Goal: Task Accomplishment & Management: Manage account settings

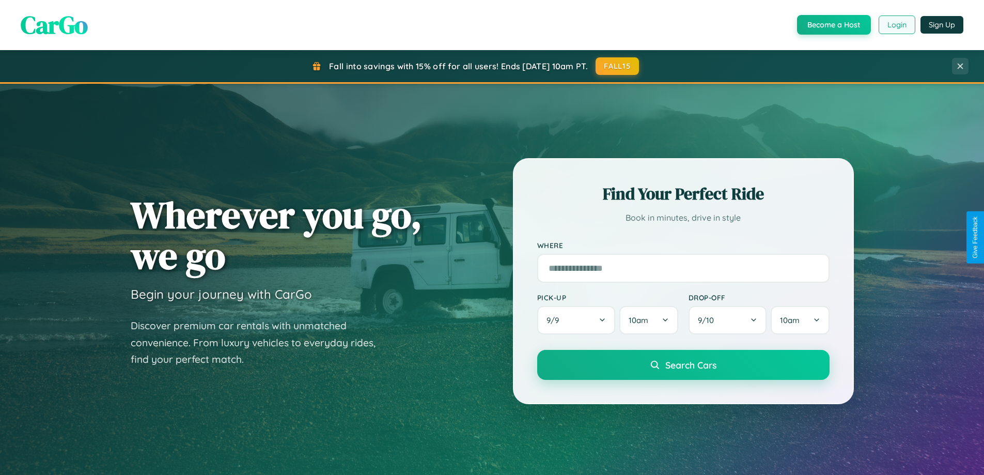
click at [896, 25] on button "Login" at bounding box center [897, 24] width 37 height 19
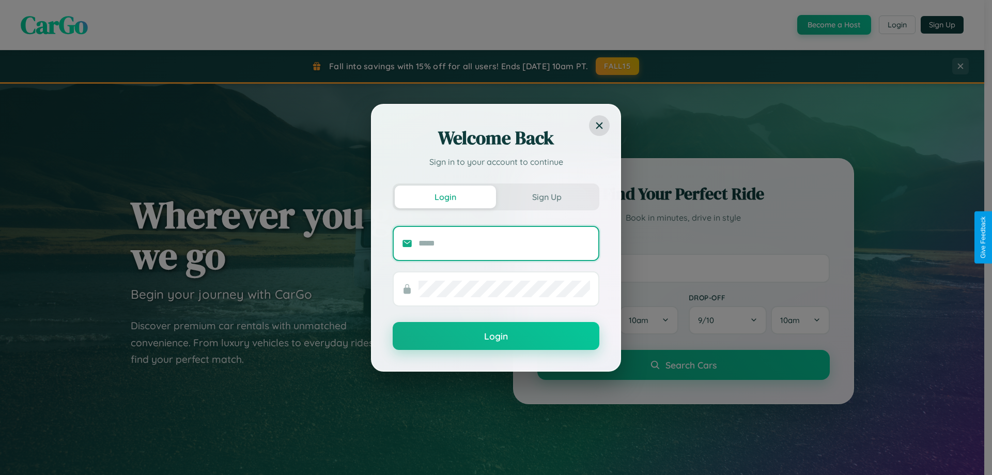
click at [504, 243] on input "text" at bounding box center [504, 243] width 172 height 17
type input "**********"
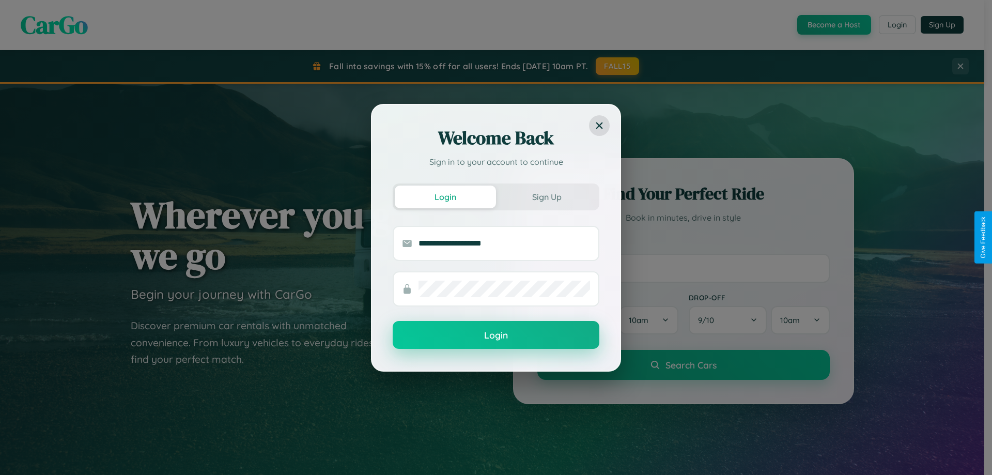
click at [496, 335] on button "Login" at bounding box center [496, 335] width 207 height 28
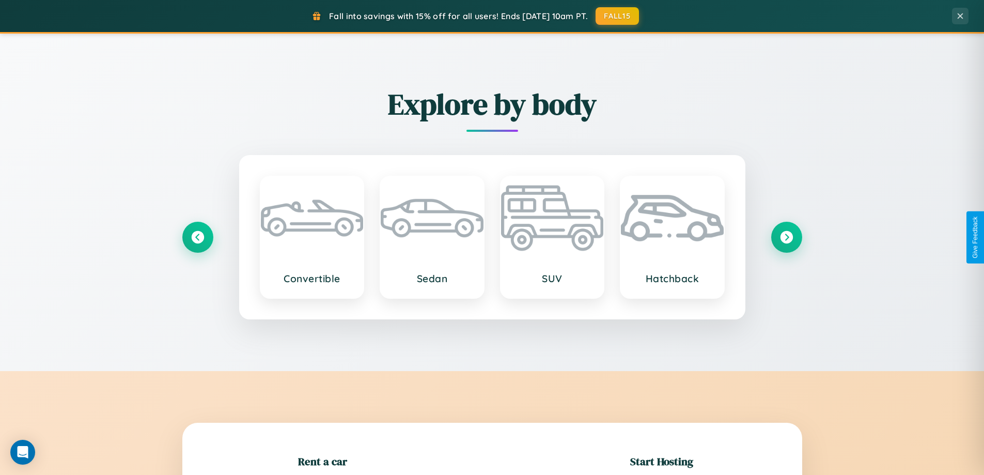
scroll to position [223, 0]
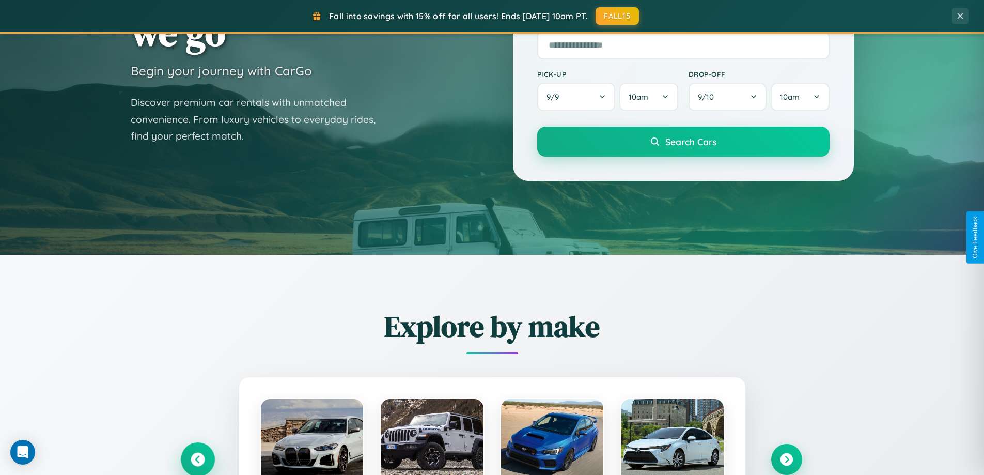
click at [197, 459] on icon at bounding box center [198, 460] width 14 height 14
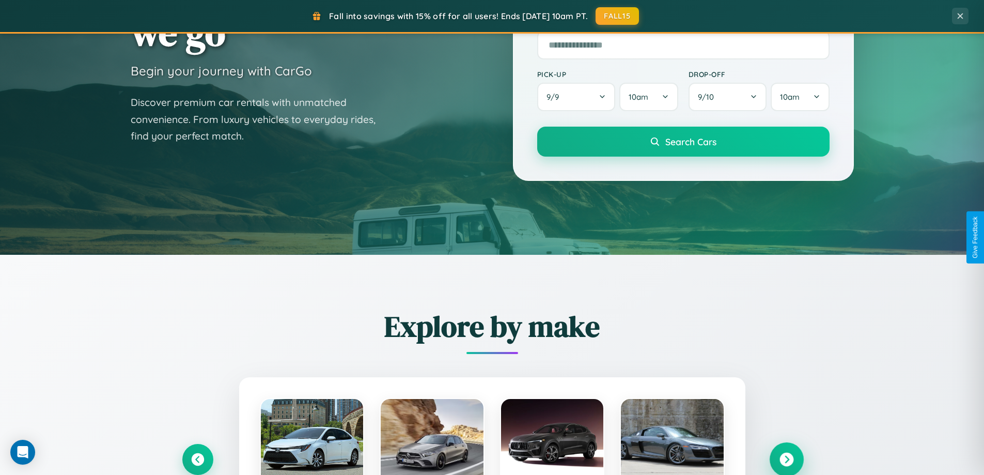
click at [786, 459] on icon at bounding box center [787, 460] width 14 height 14
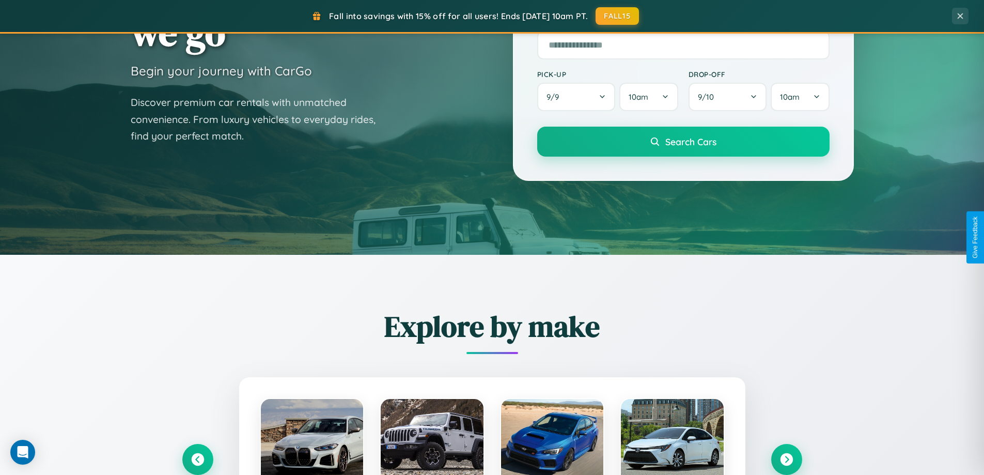
scroll to position [0, 0]
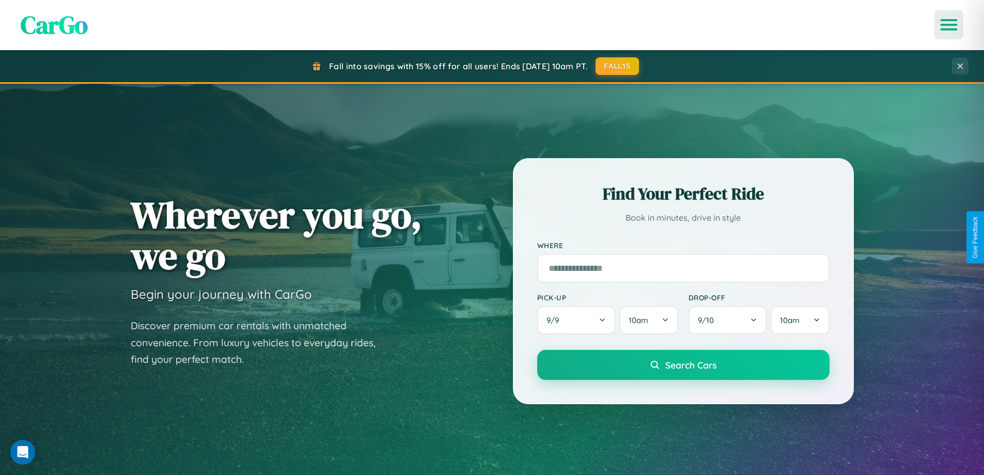
click at [949, 25] on icon "Open menu" at bounding box center [949, 24] width 15 height 9
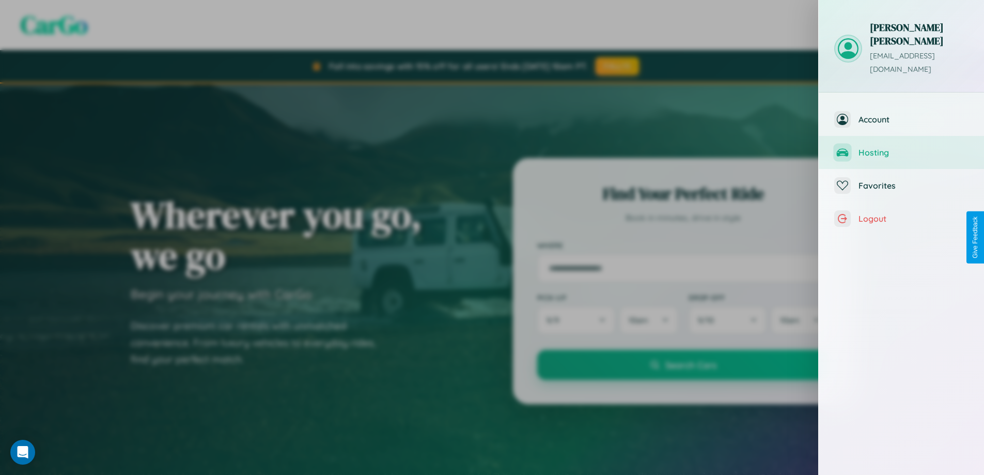
click at [901, 147] on span "Hosting" at bounding box center [914, 152] width 110 height 10
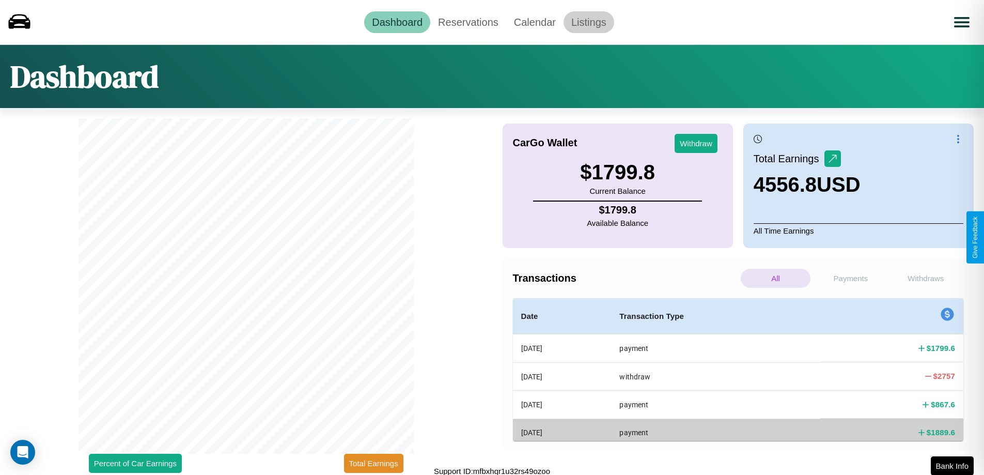
click at [588, 22] on link "Listings" at bounding box center [589, 22] width 51 height 22
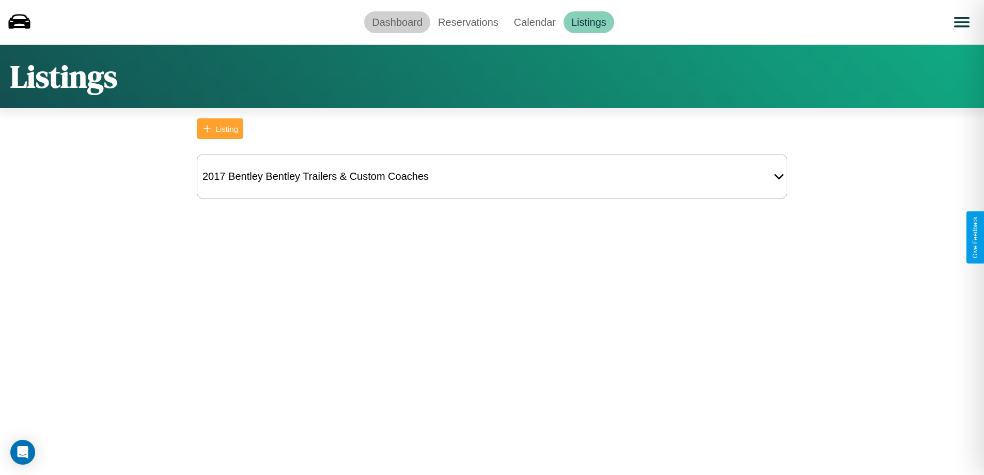
click at [397, 22] on link "Dashboard" at bounding box center [397, 22] width 66 height 22
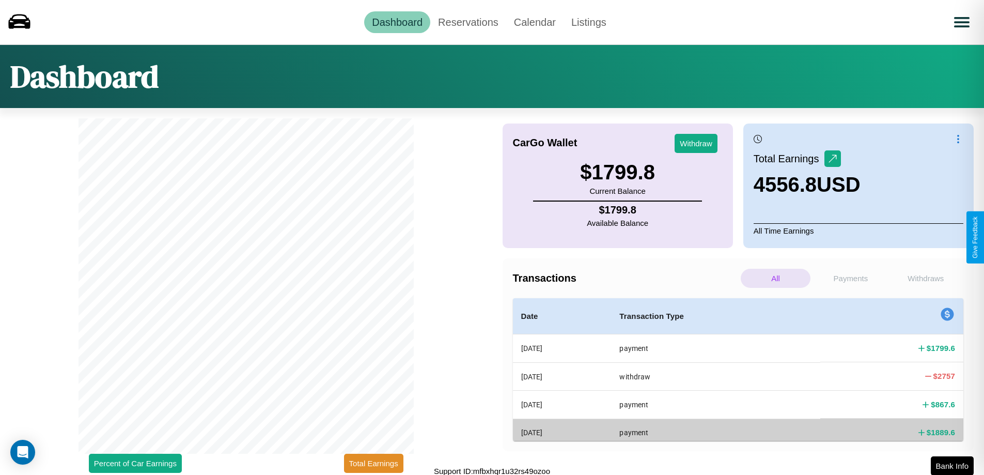
scroll to position [3, 0]
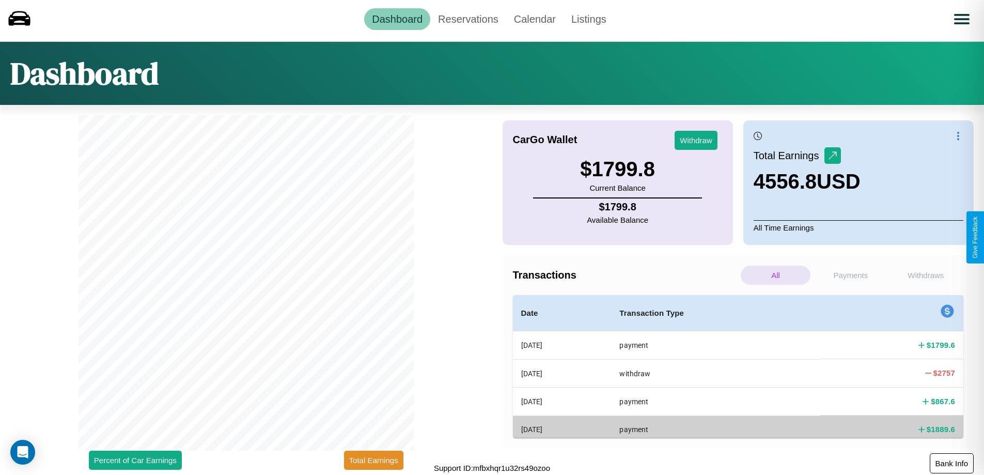
click at [952, 463] on button "Bank Info" at bounding box center [952, 463] width 44 height 20
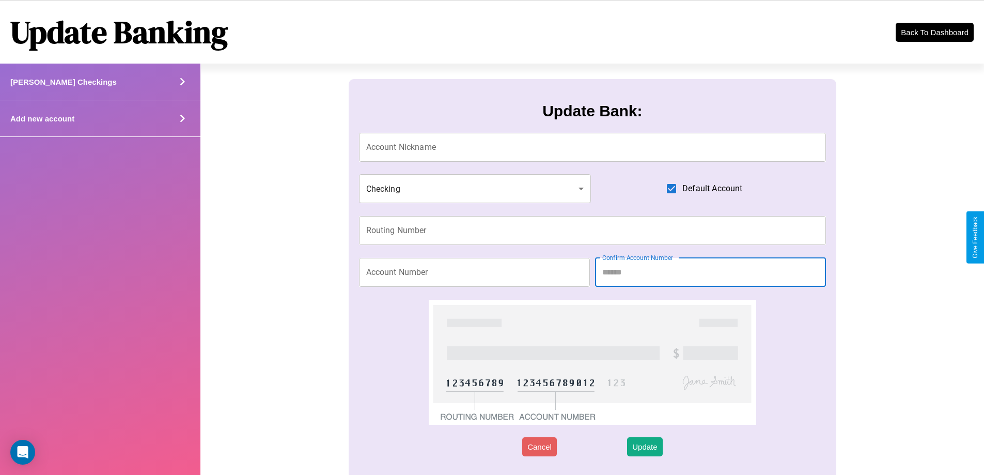
click at [182, 118] on icon at bounding box center [182, 118] width 15 height 15
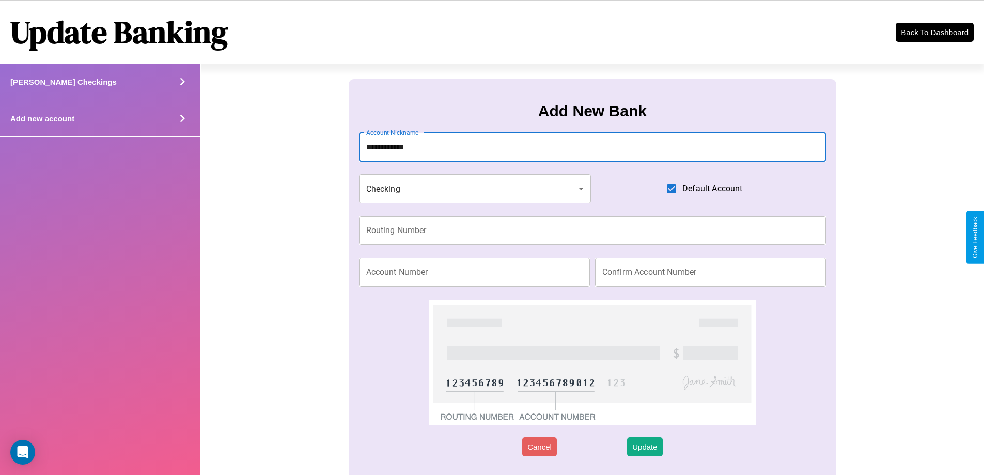
type input "**********"
